Goal: Entertainment & Leisure: Consume media (video, audio)

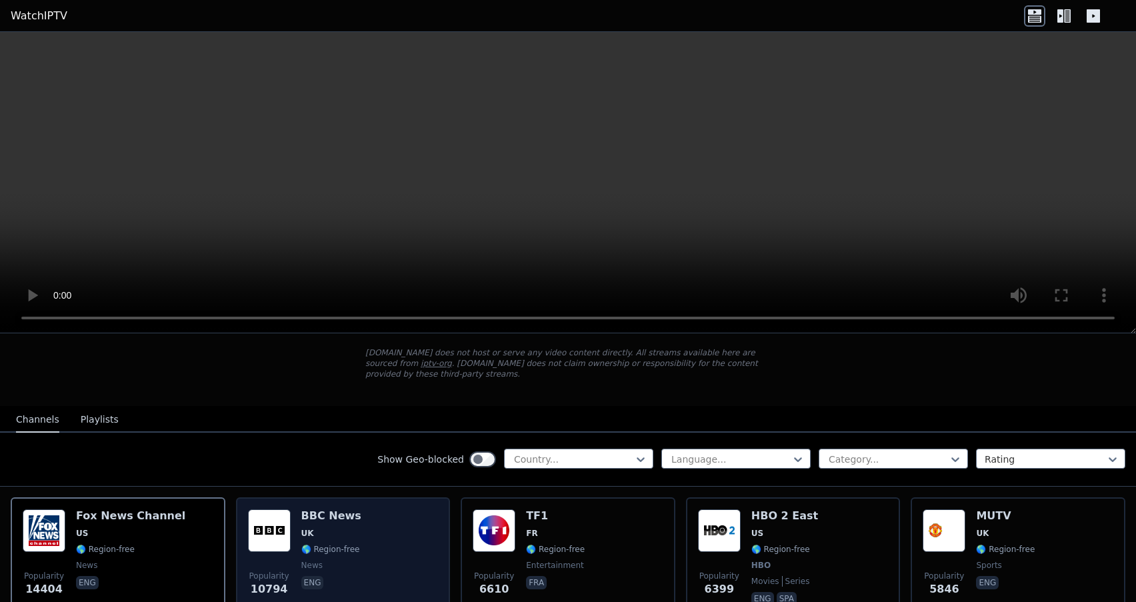
scroll to position [60, 0]
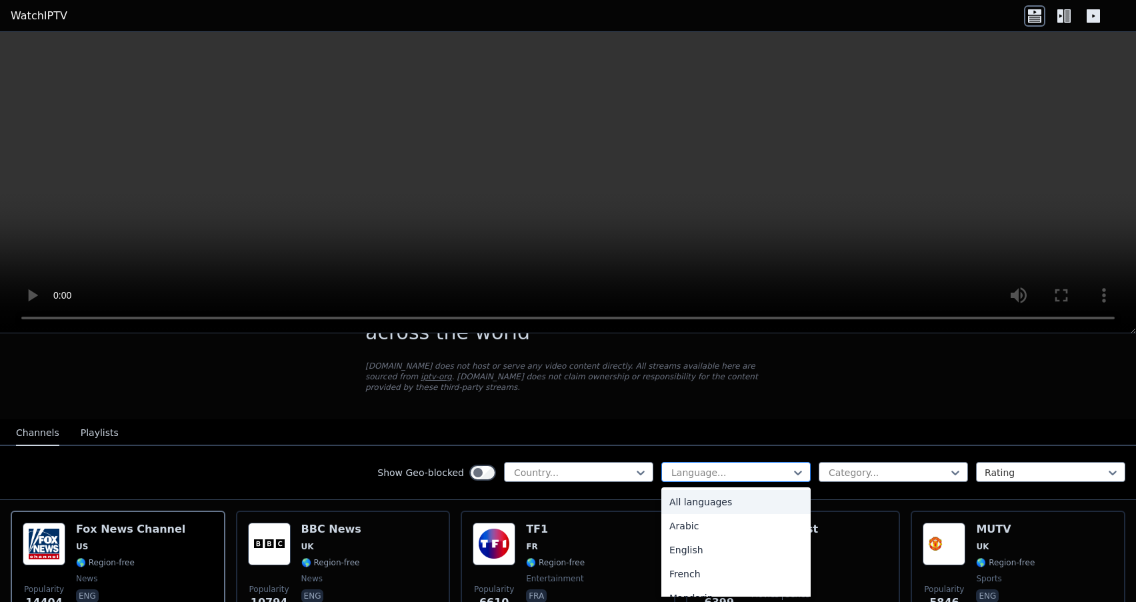
click at [709, 467] on div "Language..." at bounding box center [731, 472] width 119 height 13
click at [690, 421] on nav "Channels Playlists" at bounding box center [568, 433] width 1136 height 27
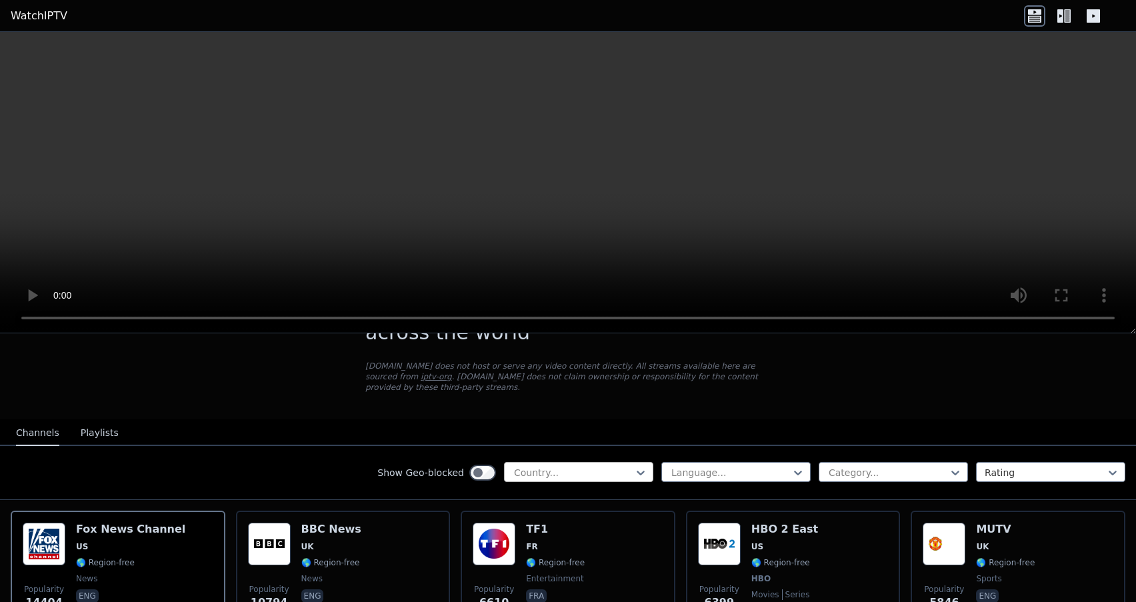
click at [624, 467] on div at bounding box center [573, 472] width 121 height 13
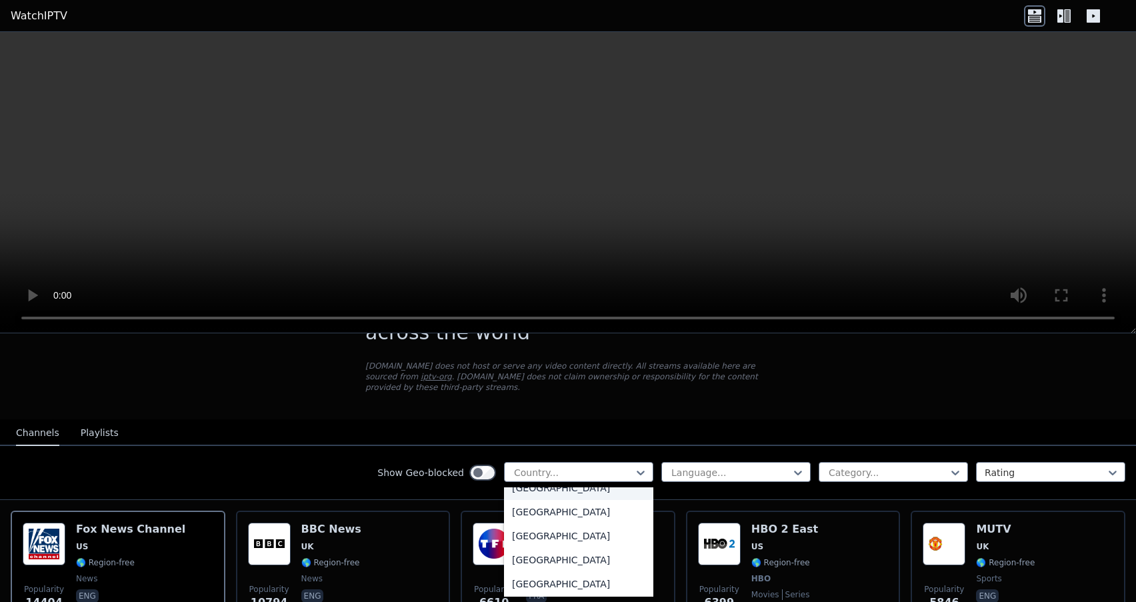
scroll to position [352, 0]
click at [564, 553] on div "[GEOGRAPHIC_DATA]" at bounding box center [578, 558] width 149 height 24
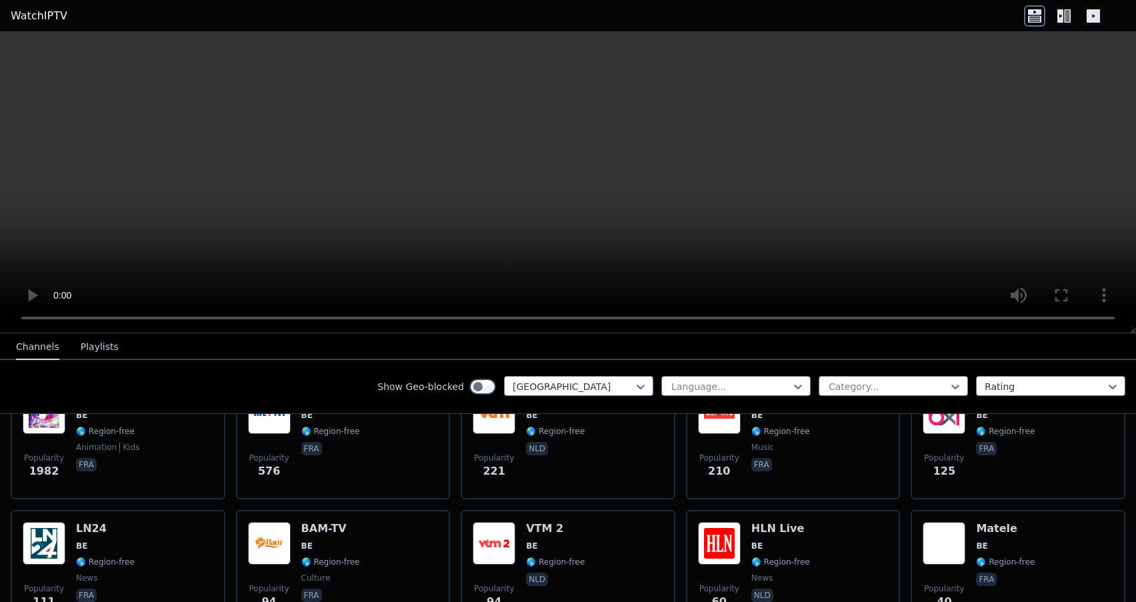
scroll to position [149, 0]
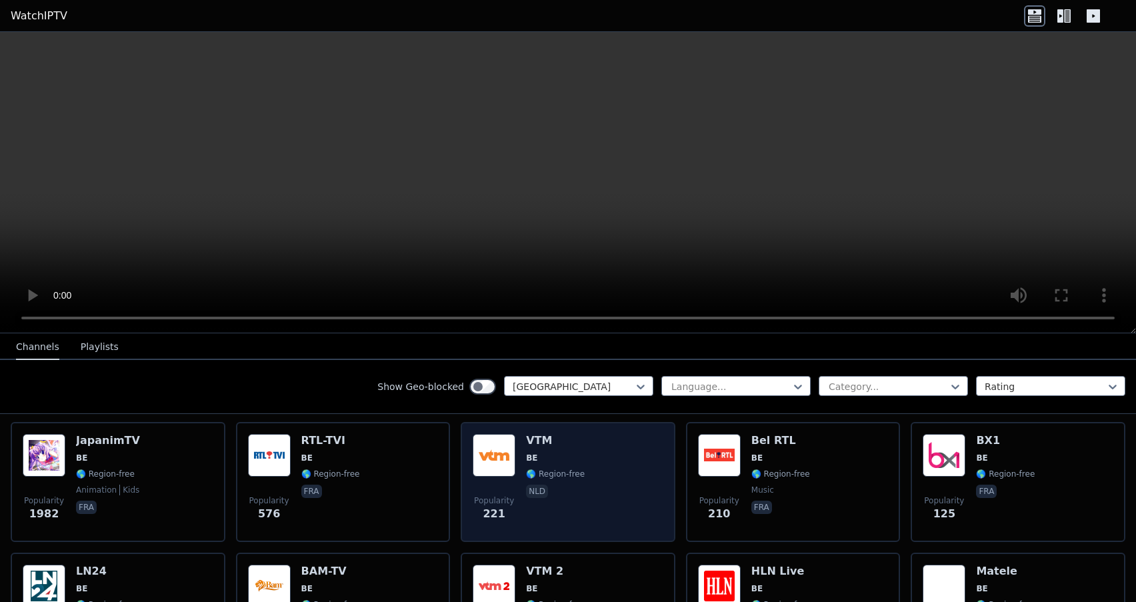
click at [570, 482] on div "VTM BE 🌎 Region-free nld" at bounding box center [555, 482] width 59 height 96
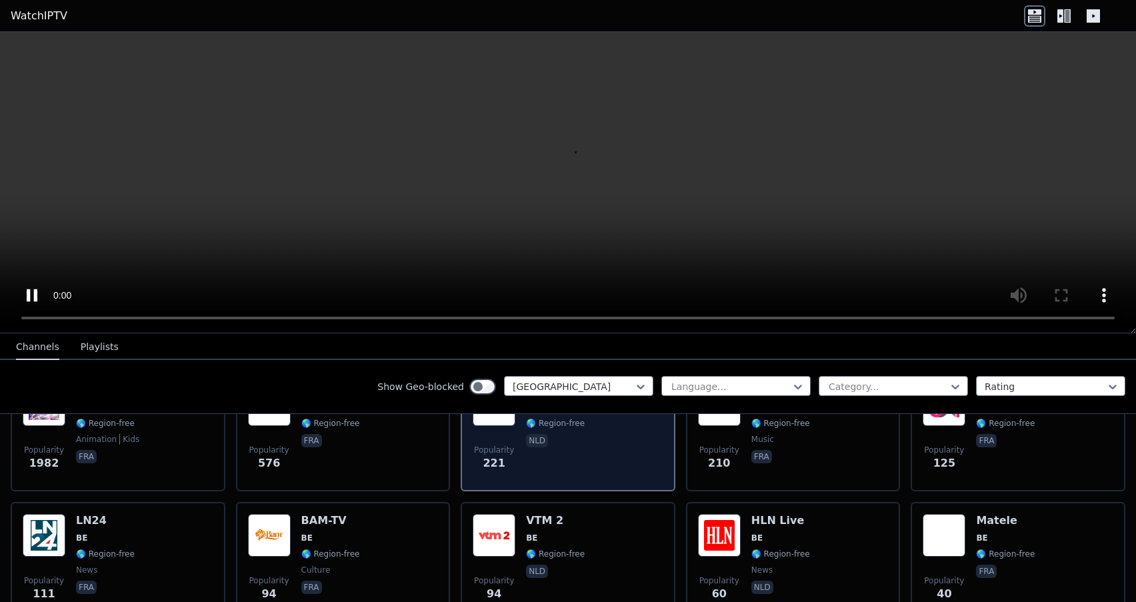
scroll to position [211, 0]
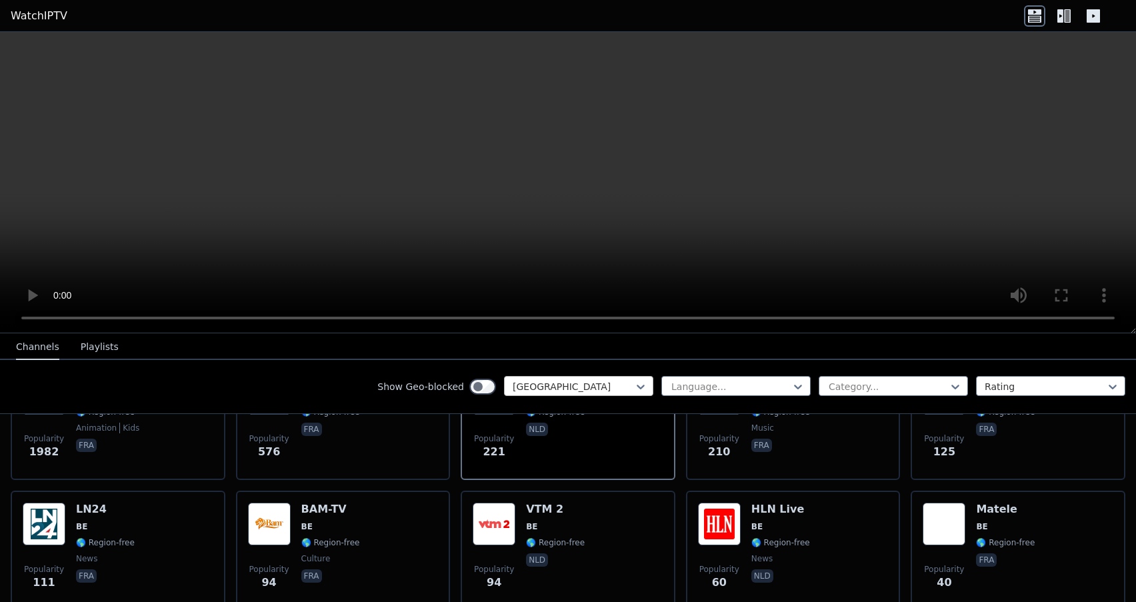
click at [590, 389] on div at bounding box center [573, 386] width 121 height 13
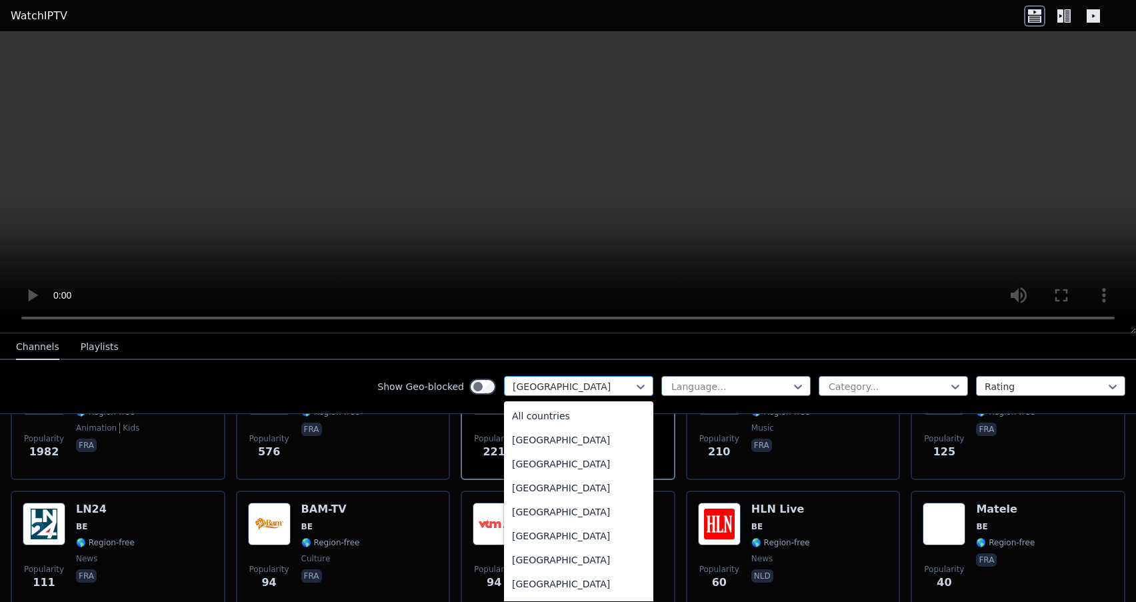
scroll to position [243, 0]
click at [590, 389] on div at bounding box center [573, 386] width 121 height 13
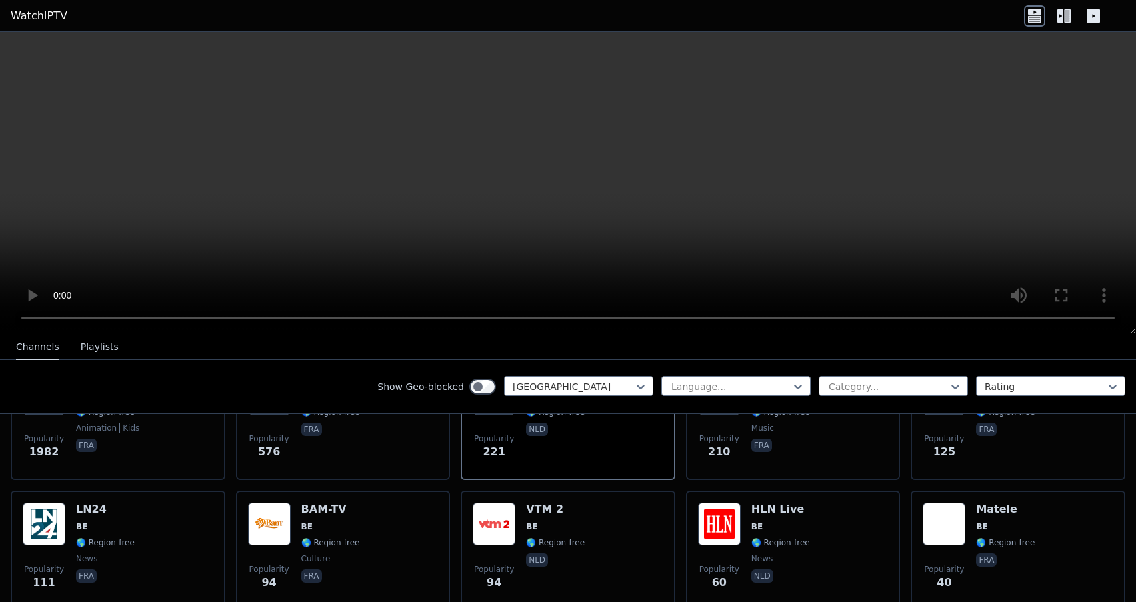
click at [106, 341] on button "Playlists" at bounding box center [100, 347] width 38 height 25
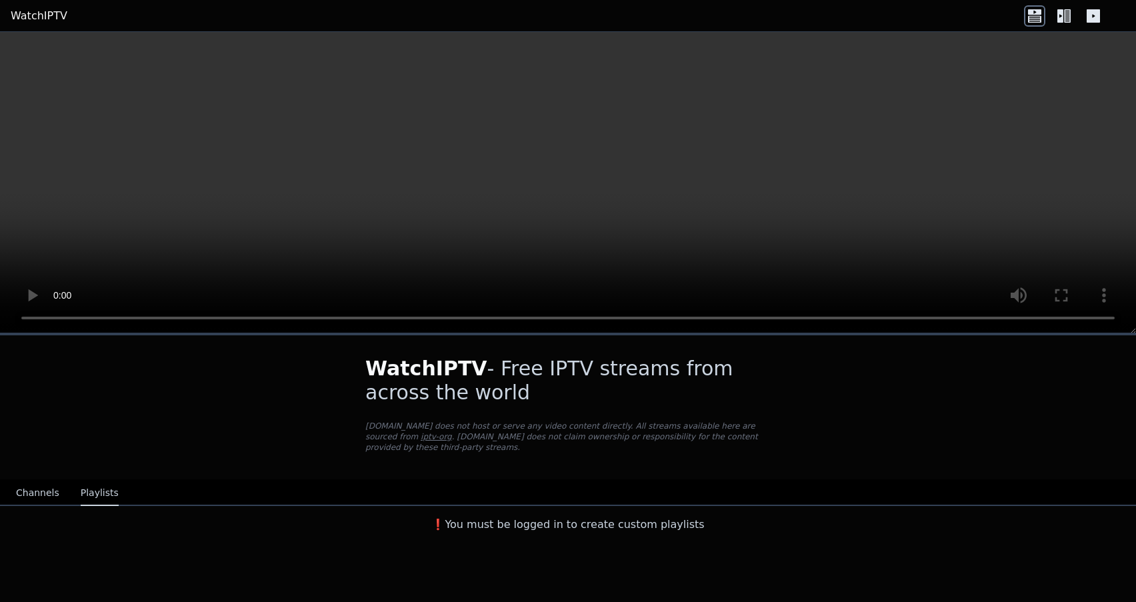
scroll to position [0, 0]
click at [41, 496] on button "Channels" at bounding box center [37, 493] width 43 height 25
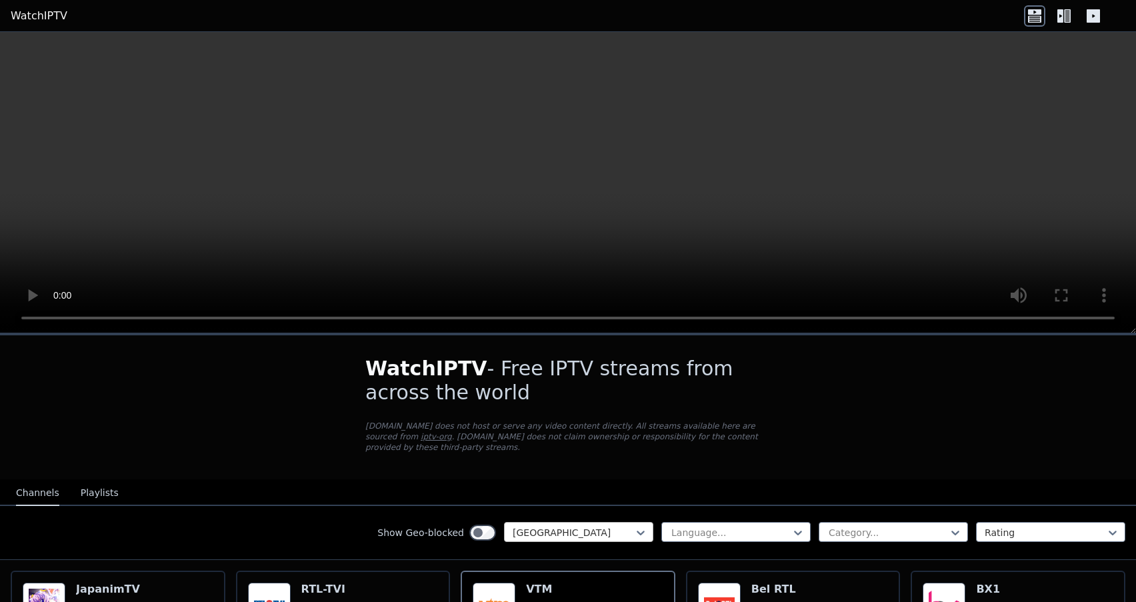
click at [572, 538] on div at bounding box center [573, 532] width 121 height 13
click at [564, 570] on div "[GEOGRAPHIC_DATA]" at bounding box center [578, 571] width 149 height 24
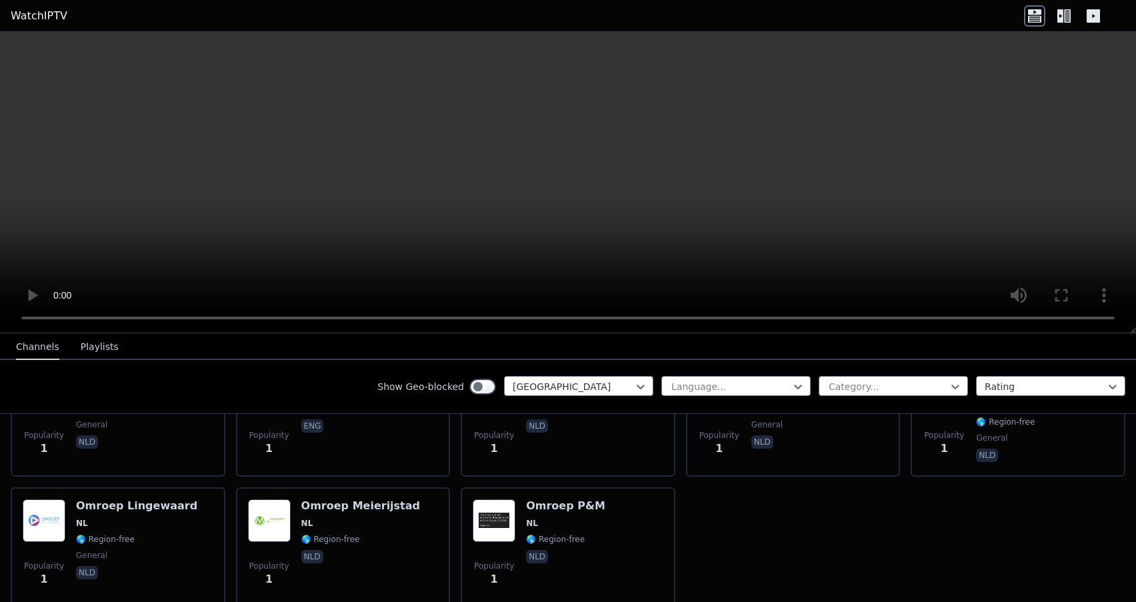
scroll to position [4674, 0]
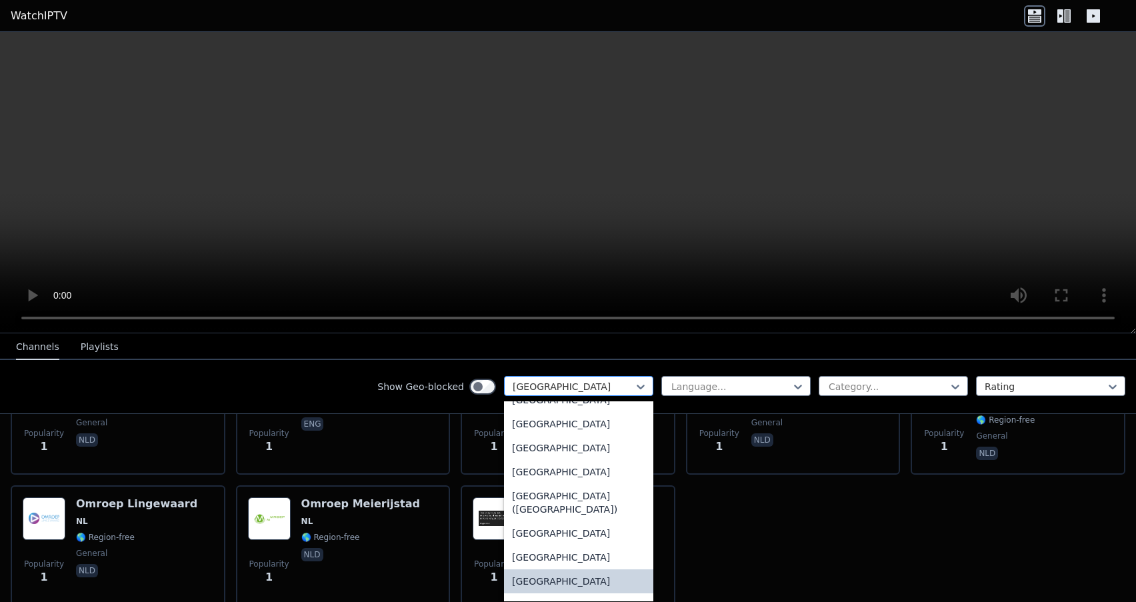
click at [600, 380] on div at bounding box center [573, 386] width 121 height 13
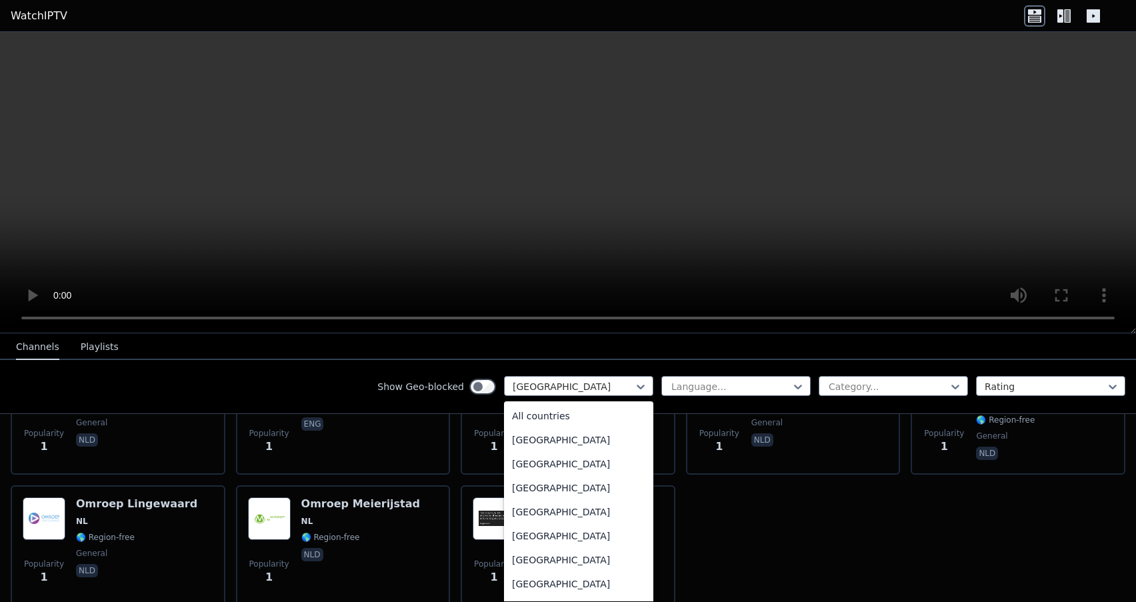
scroll to position [0, 0]
click at [578, 410] on div "All countries" at bounding box center [578, 416] width 149 height 24
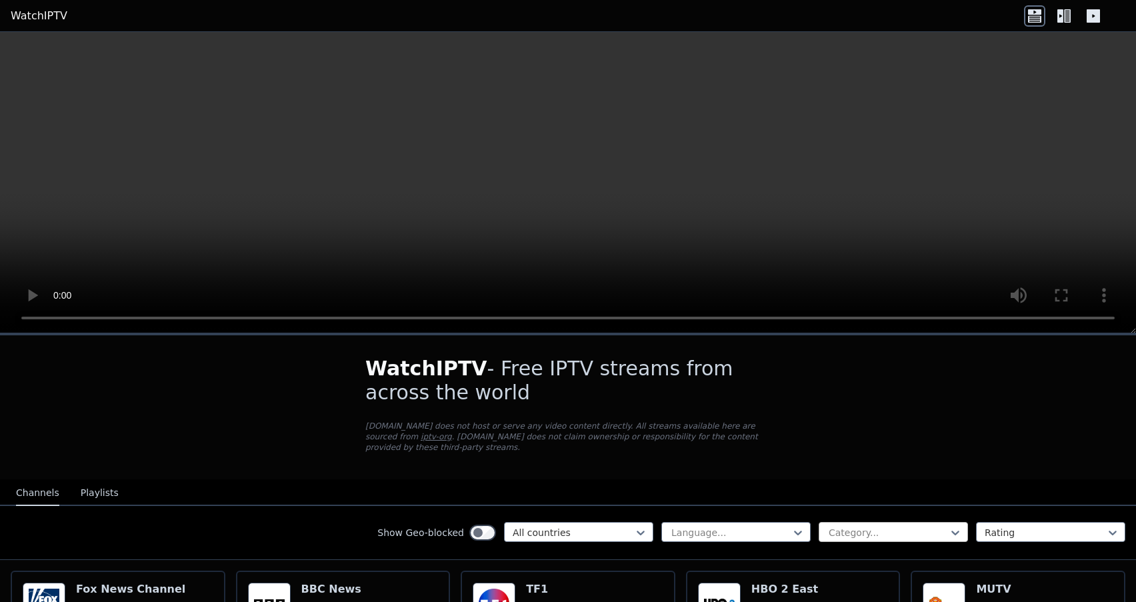
click at [863, 532] on div "Category..." at bounding box center [888, 532] width 119 height 13
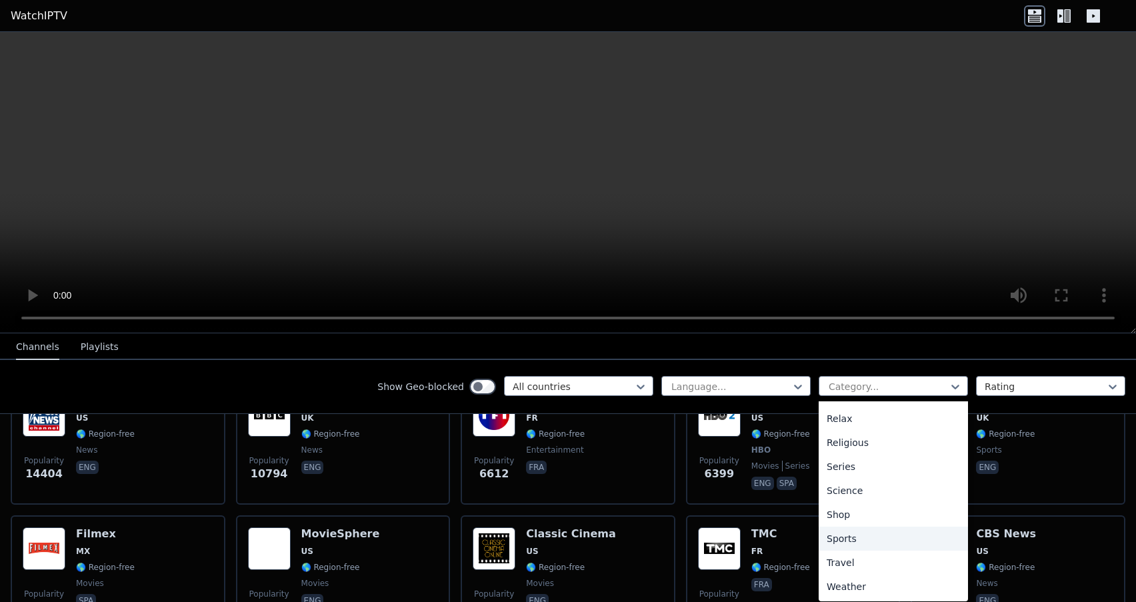
scroll to position [454, 0]
click at [854, 532] on div "Sports" at bounding box center [893, 539] width 149 height 24
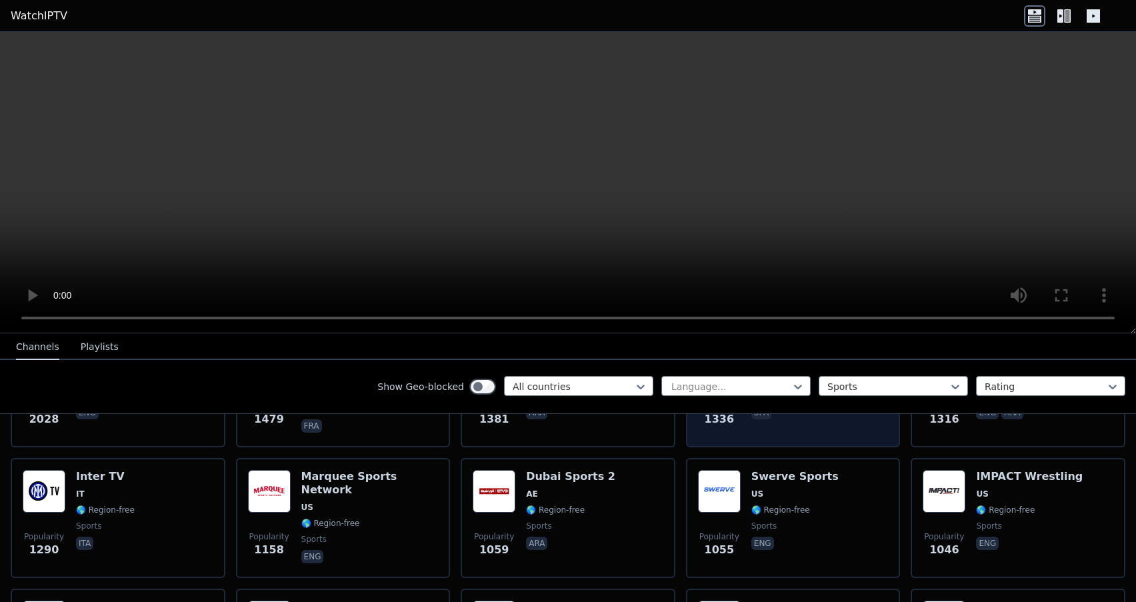
scroll to position [376, 0]
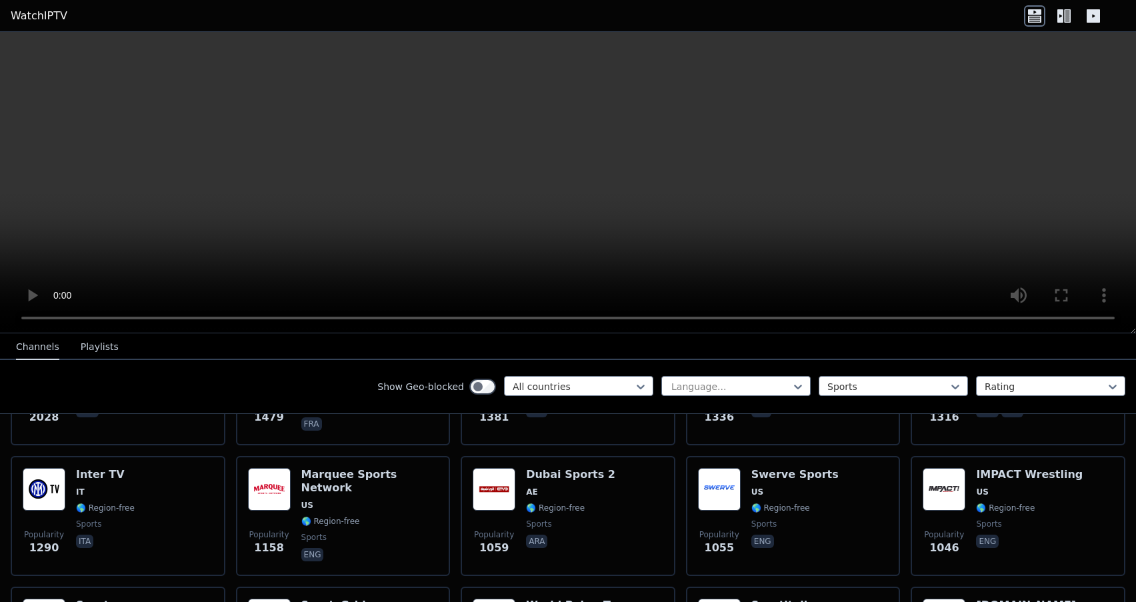
click at [630, 217] on video at bounding box center [568, 182] width 1136 height 301
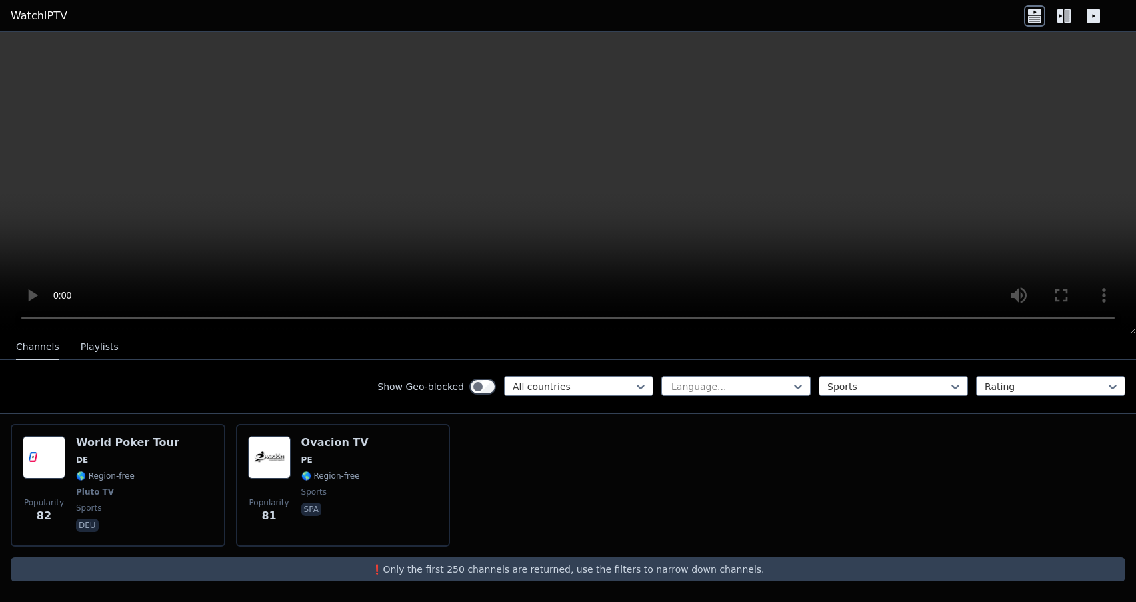
scroll to position [0, 0]
